Goal: Find specific page/section: Find specific page/section

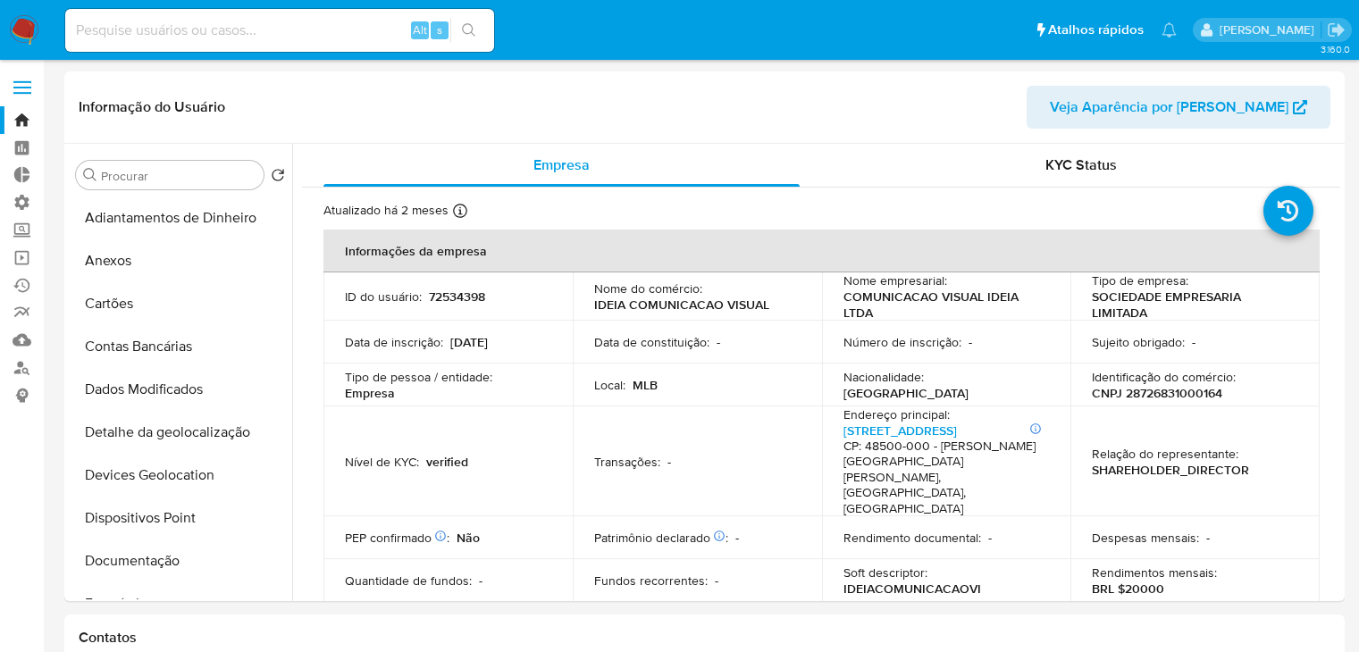
select select "10"
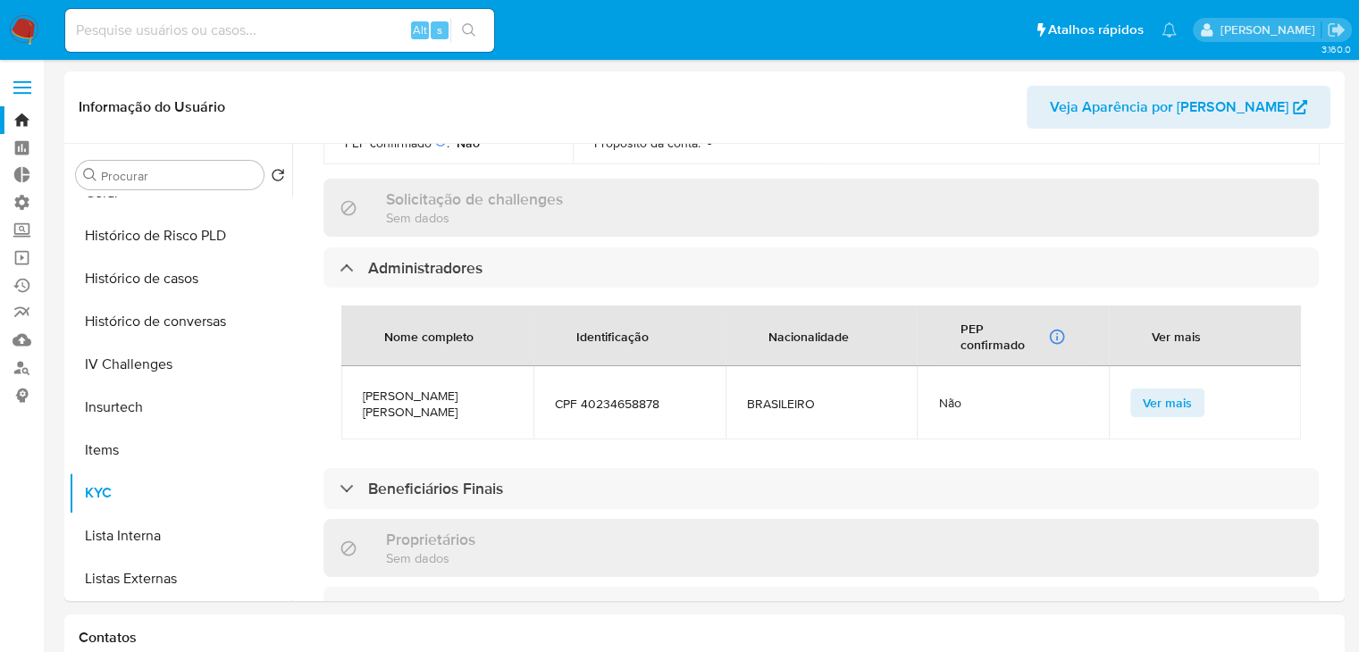
click at [21, 122] on link "Bandeja" at bounding box center [106, 120] width 213 height 28
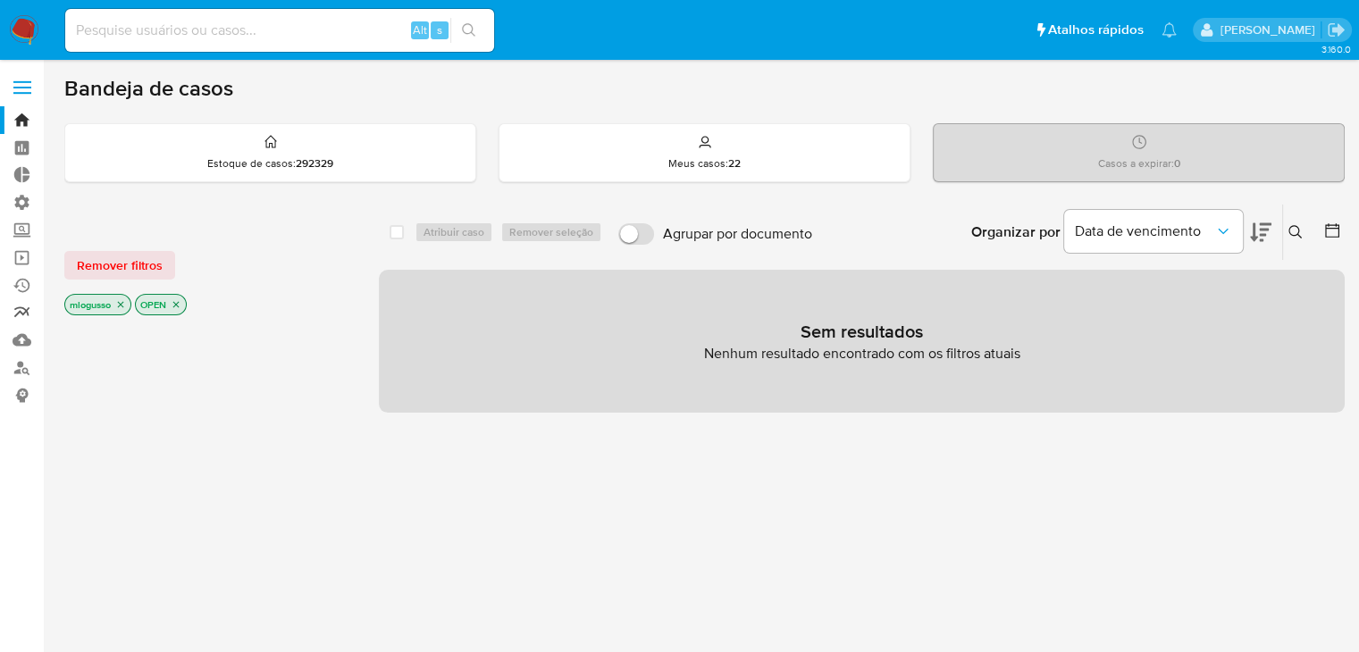
click at [23, 312] on link "relatórios" at bounding box center [106, 313] width 213 height 28
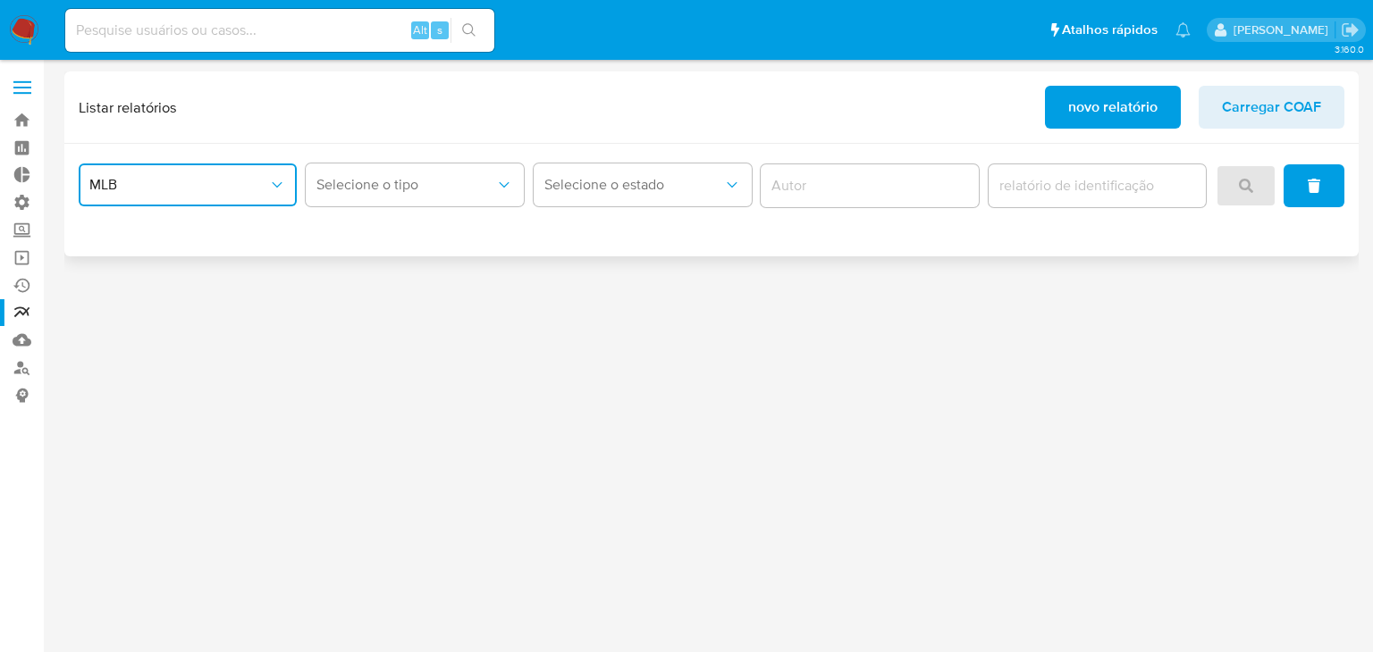
click at [261, 187] on span "MLB" at bounding box center [178, 185] width 179 height 18
click at [369, 196] on button "Selecione o tipo" at bounding box center [415, 185] width 218 height 43
click at [574, 187] on span "Selecione o estado" at bounding box center [633, 185] width 179 height 18
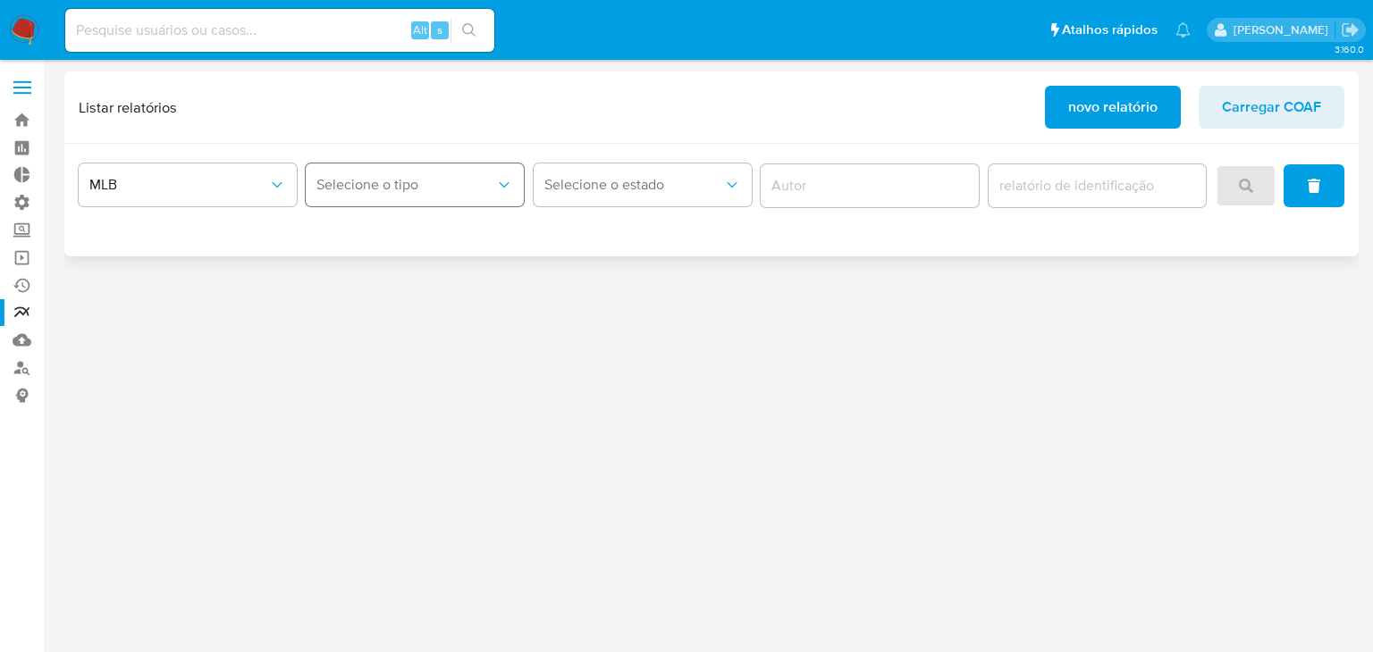
click at [464, 188] on span "Selecione o tipo" at bounding box center [405, 185] width 179 height 18
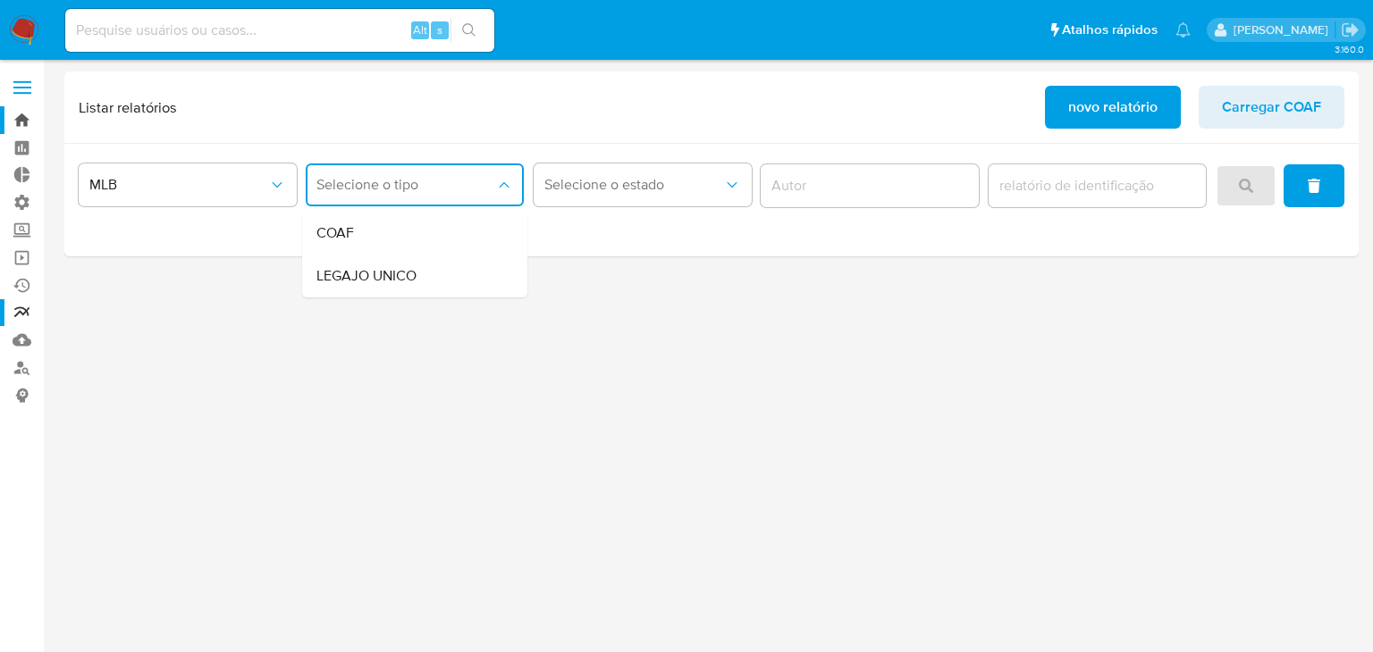
click at [29, 122] on link "Bandeja" at bounding box center [106, 120] width 213 height 28
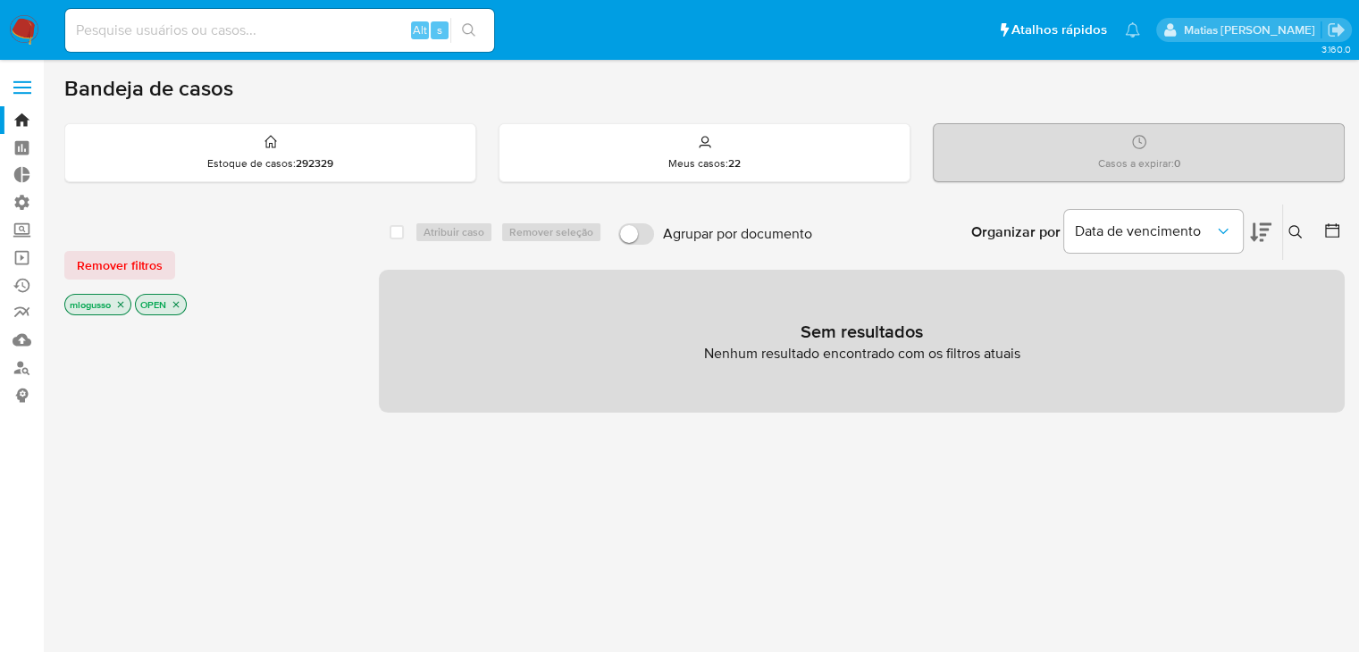
click at [126, 304] on icon "close-filter" at bounding box center [120, 304] width 11 height 11
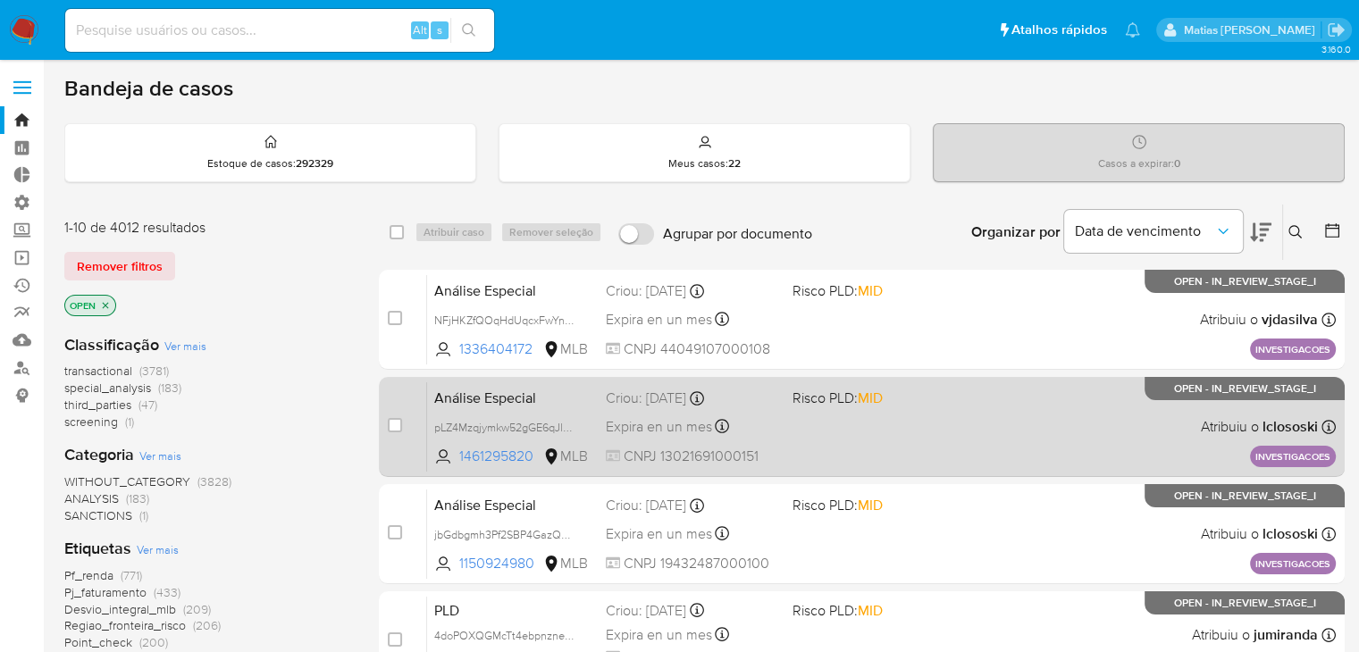
click at [922, 419] on div "Análise Especial pLZ4Mzqjymkw52gGE6qJlJyT 1461295820 MLB Risco PLD: MID Criou: …" at bounding box center [881, 427] width 909 height 90
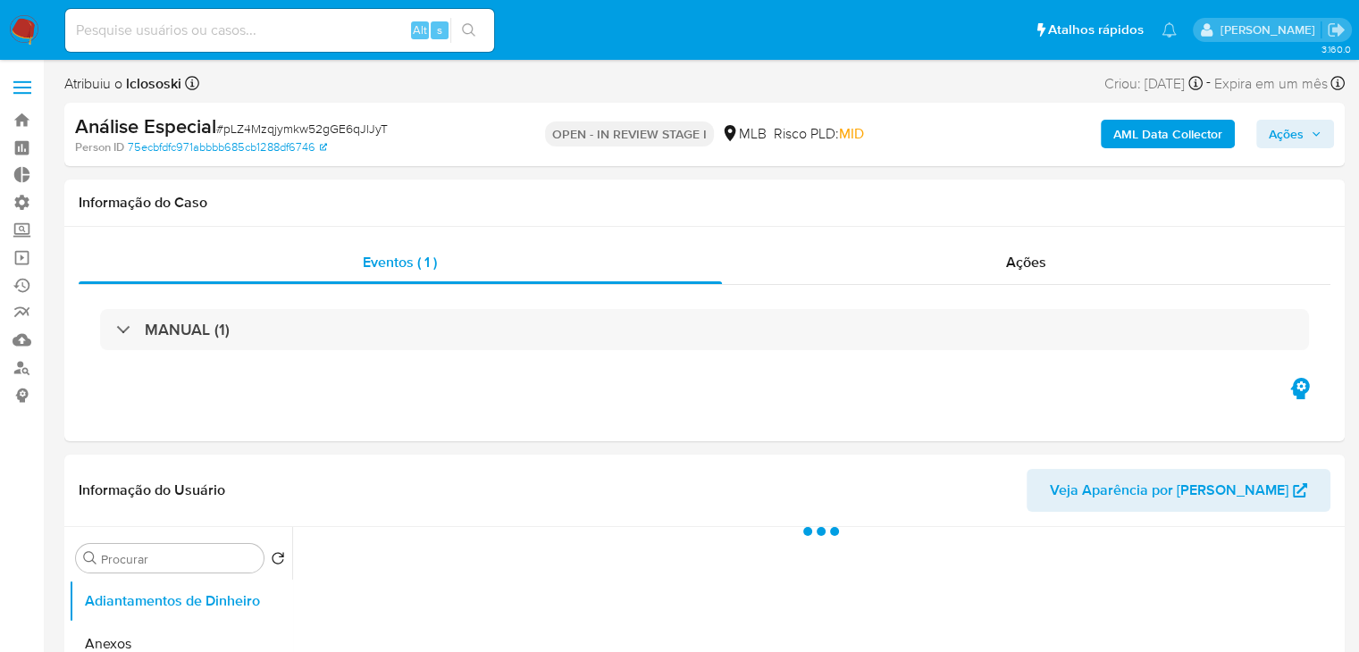
select select "10"
